Goal: Entertainment & Leisure: Consume media (video, audio)

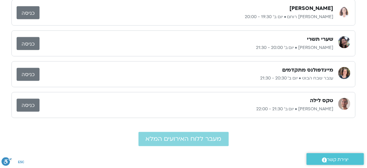
scroll to position [206, 0]
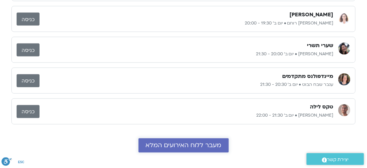
click at [202, 142] on span "מעבר ללוח האירועים המלא" at bounding box center [184, 145] width 76 height 7
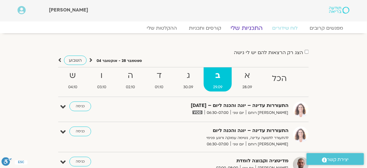
click at [253, 27] on link "התכניות שלי" at bounding box center [246, 27] width 47 height 7
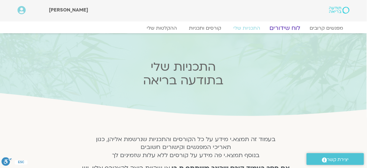
click at [280, 27] on link "לוח שידורים" at bounding box center [285, 27] width 45 height 7
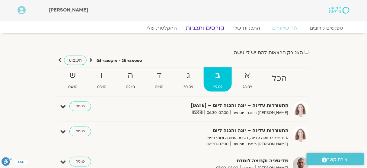
click at [201, 26] on link "קורסים ותכניות" at bounding box center [204, 27] width 53 height 7
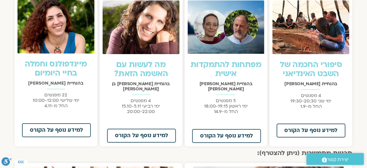
scroll to position [433, 0]
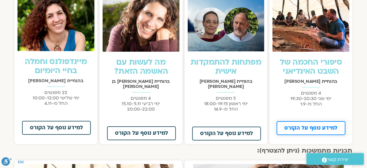
click at [293, 131] on link "למידע נוסף על הקורס" at bounding box center [311, 128] width 69 height 14
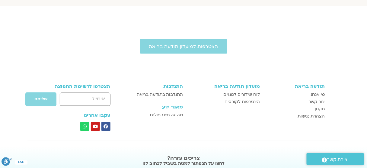
scroll to position [0, 0]
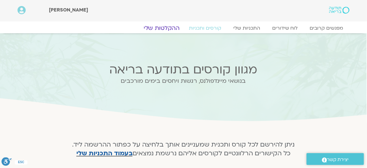
click at [169, 26] on link "ההקלטות שלי" at bounding box center [161, 27] width 51 height 7
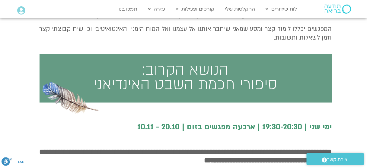
scroll to position [239, 0]
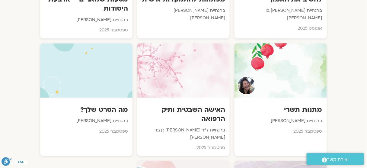
scroll to position [427, 0]
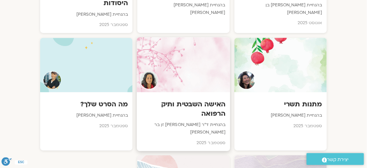
click at [182, 58] on div at bounding box center [183, 64] width 93 height 55
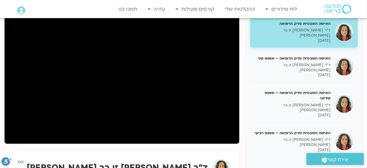
scroll to position [86, 0]
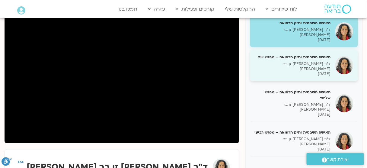
click at [314, 54] on h5 "האישה השבטית ותיק הרפואה – מפגש שני" at bounding box center [293, 56] width 76 height 5
